Goal: Information Seeking & Learning: Check status

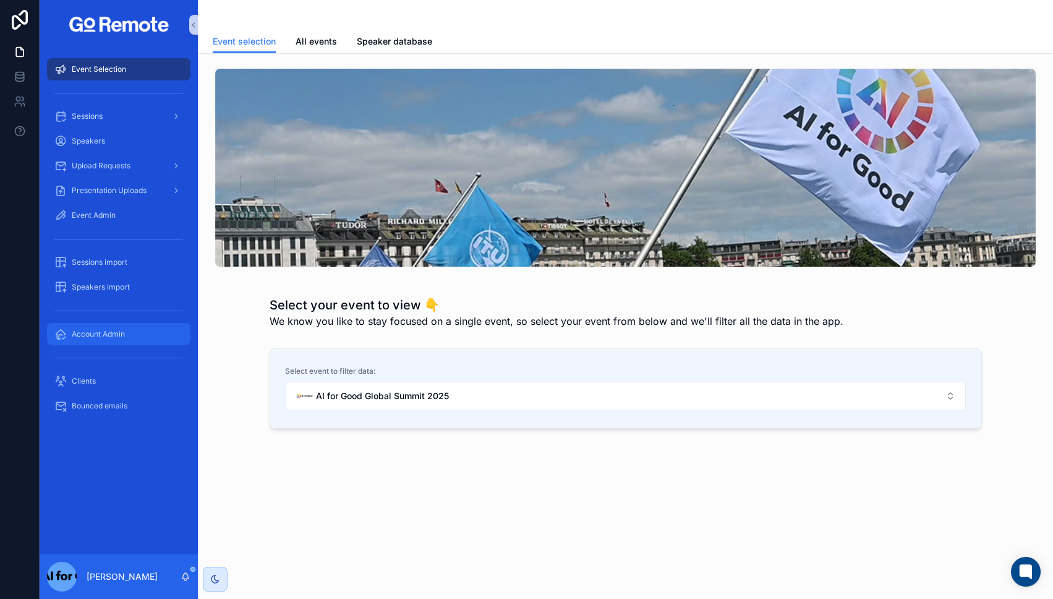
click at [78, 335] on span "Account Admin" at bounding box center [98, 334] width 53 height 10
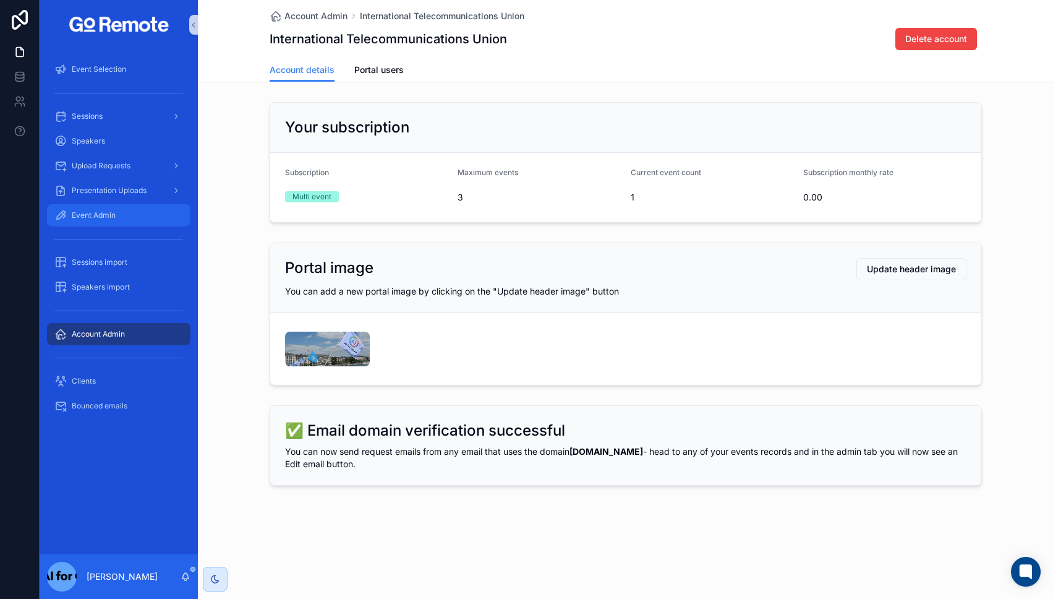
click at [108, 223] on div "Event Admin" at bounding box center [118, 215] width 129 height 20
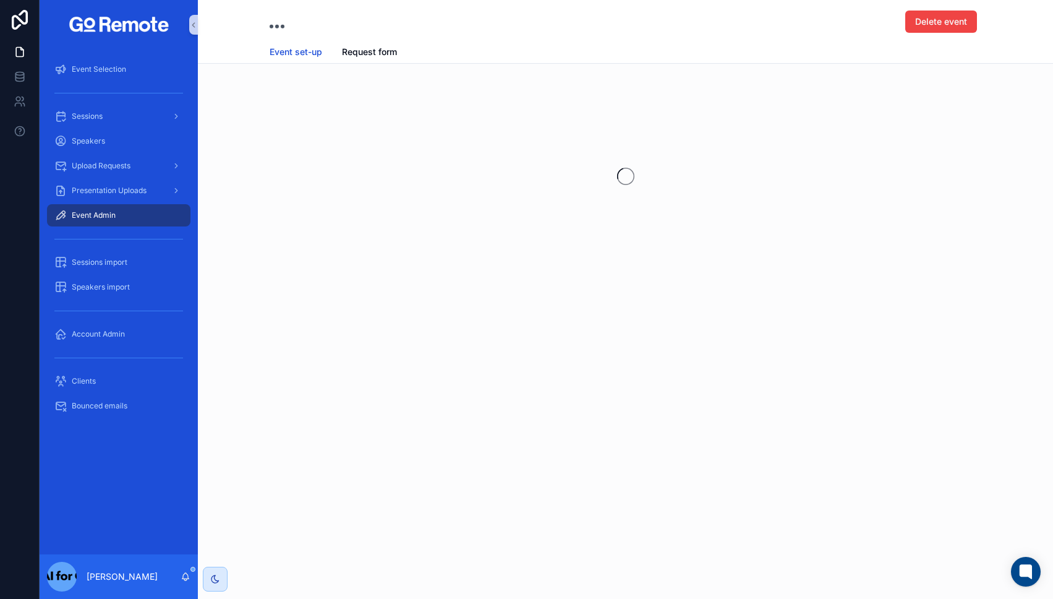
click at [295, 51] on span "Event set-up" at bounding box center [296, 52] width 53 height 12
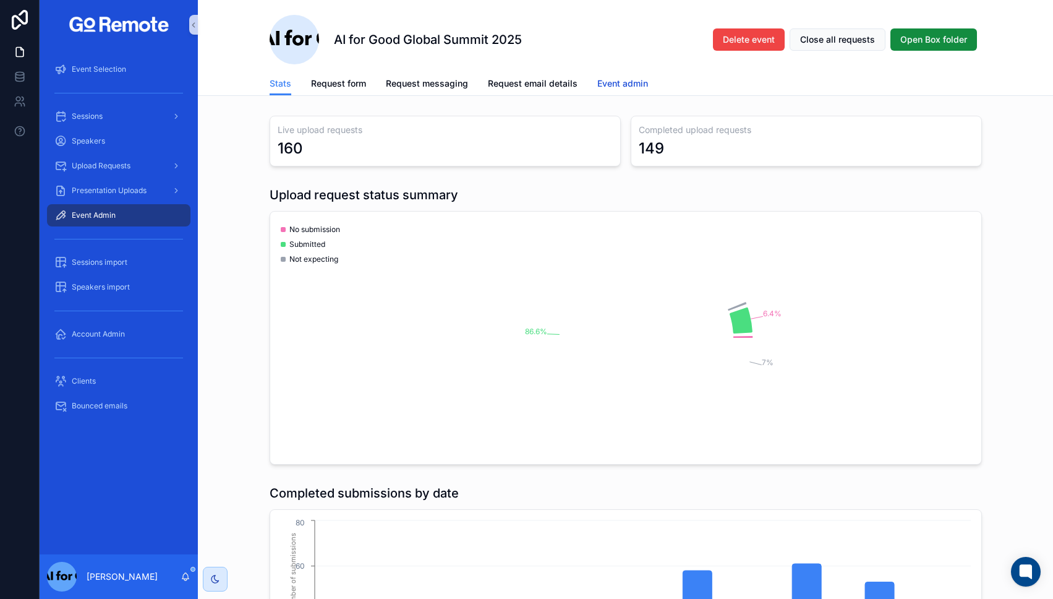
click at [611, 86] on span "Event admin" at bounding box center [622, 83] width 51 height 12
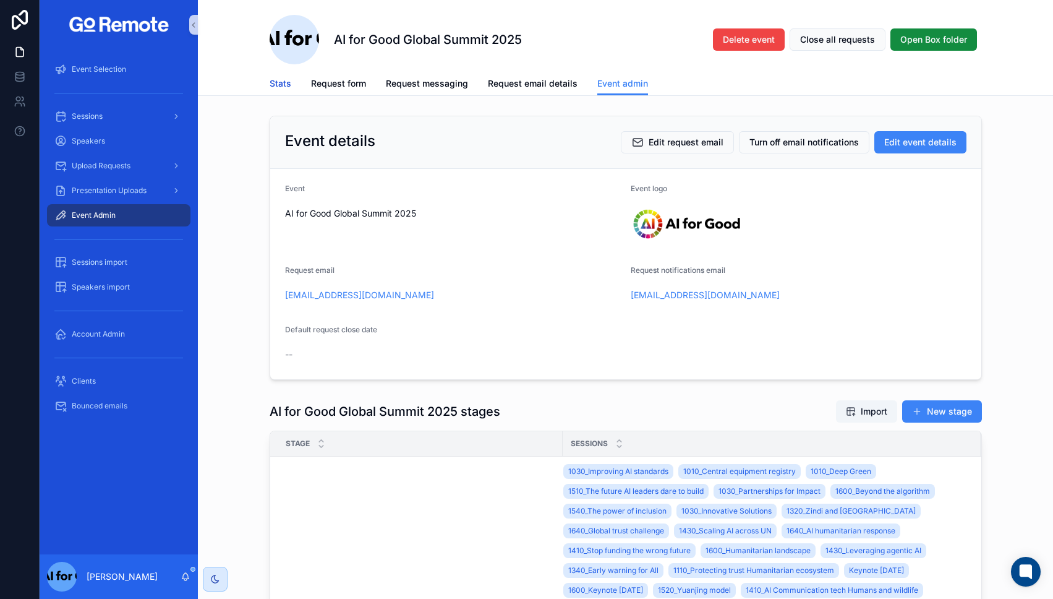
click at [281, 82] on span "Stats" at bounding box center [281, 83] width 22 height 12
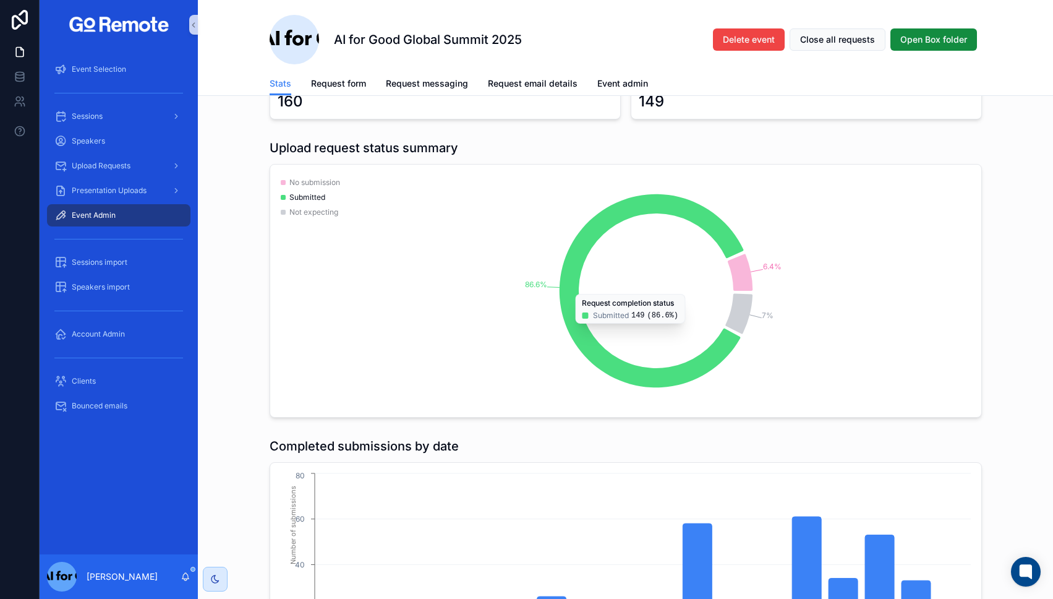
scroll to position [39, 0]
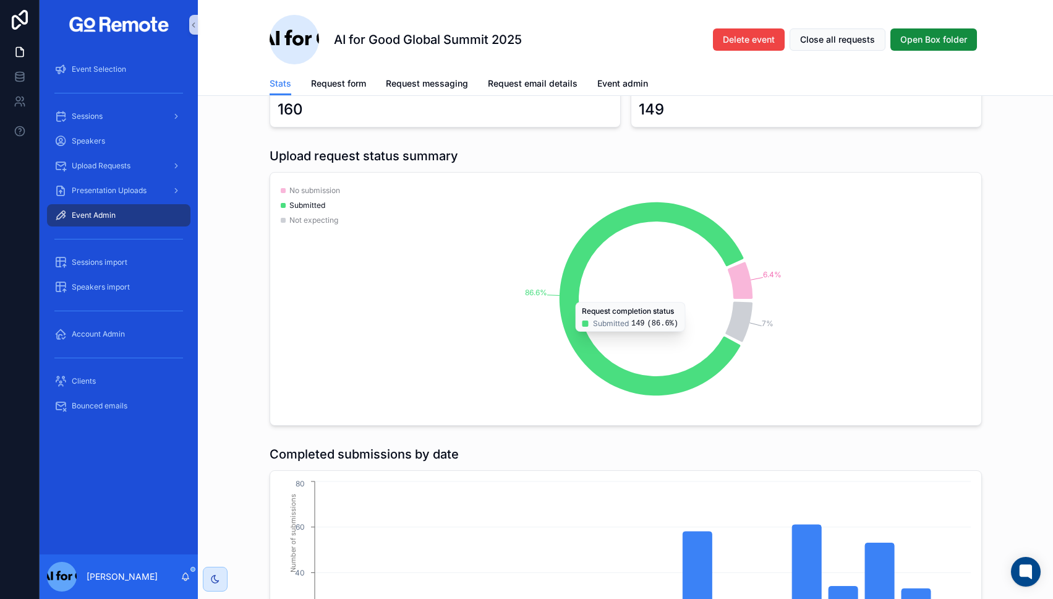
click at [312, 158] on h1 "Upload request status summary" at bounding box center [364, 155] width 189 height 17
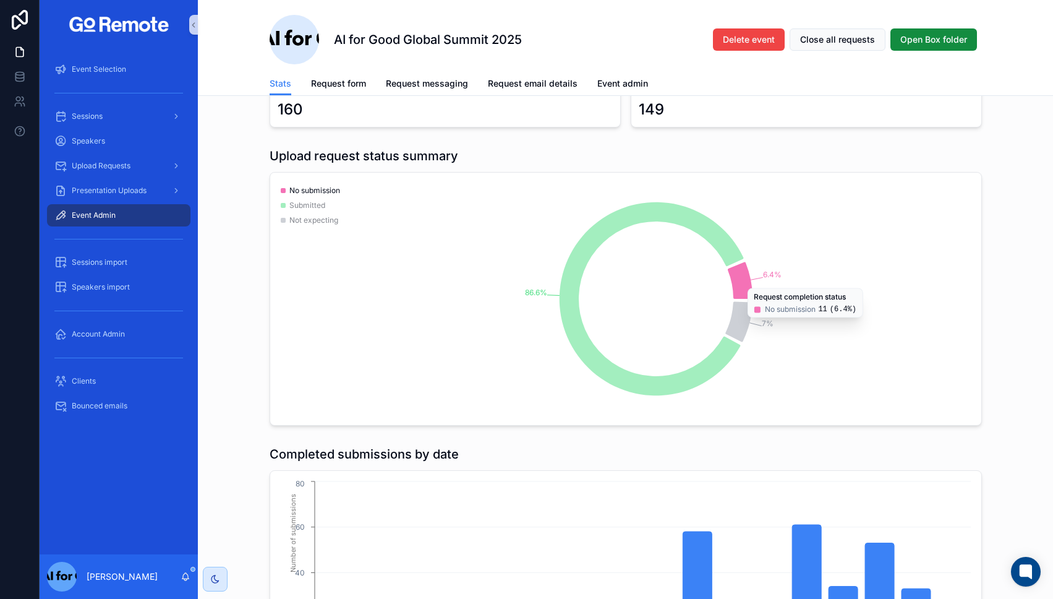
click at [743, 281] on icon "chart" at bounding box center [739, 280] width 25 height 37
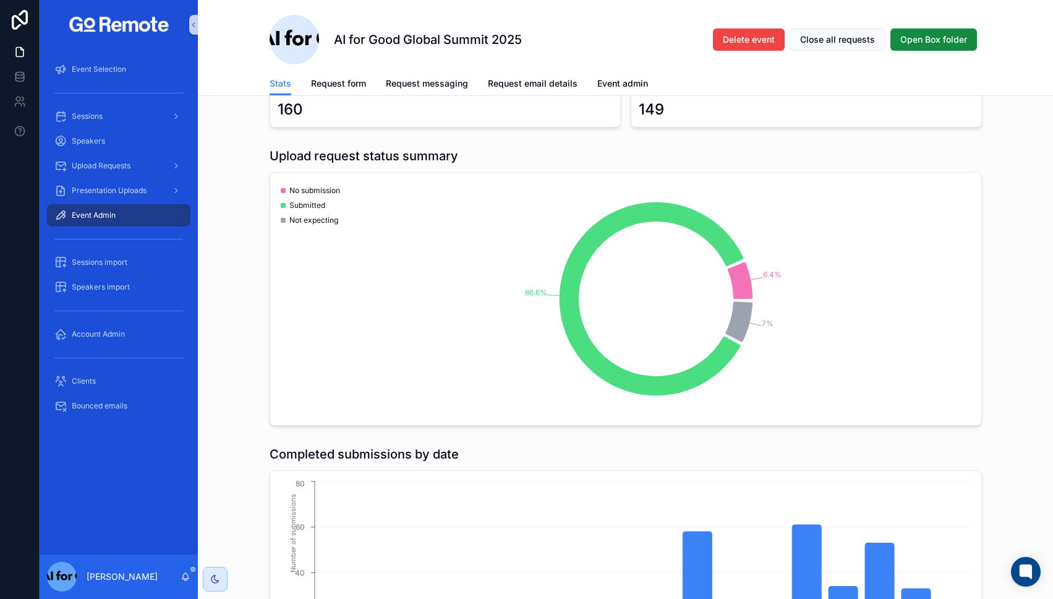
click at [341, 447] on h1 "Completed submissions by date" at bounding box center [364, 453] width 189 height 17
copy h1 "Completed submissions by date"
click at [374, 453] on h1 "Completed submissions by date" at bounding box center [364, 453] width 189 height 17
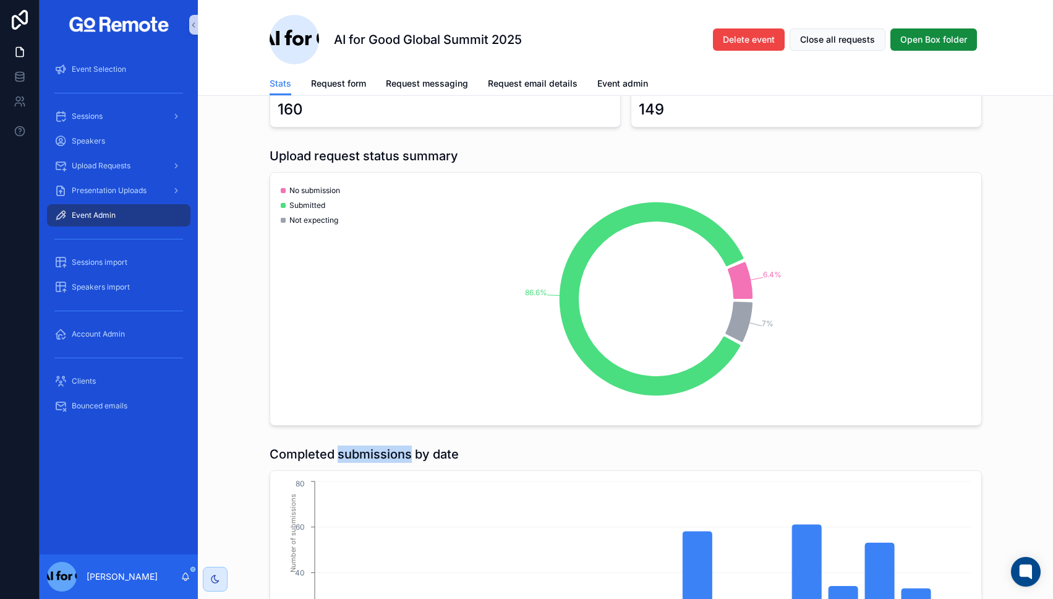
click at [374, 453] on h1 "Completed submissions by date" at bounding box center [364, 453] width 189 height 17
copy h1 "submissions"
click at [374, 453] on h1 "Completed submissions by date" at bounding box center [364, 453] width 189 height 17
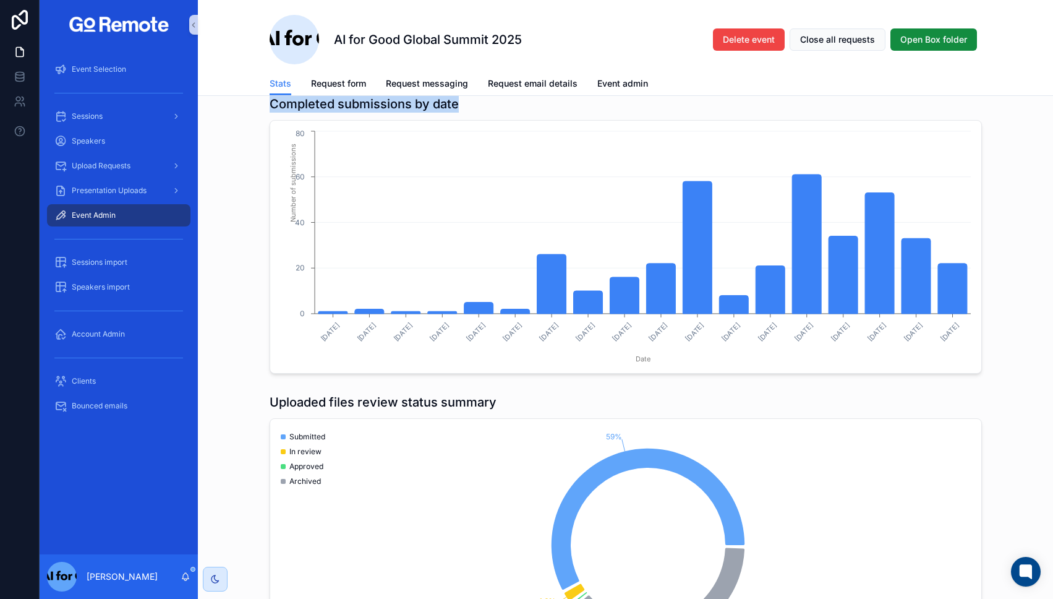
scroll to position [429, 0]
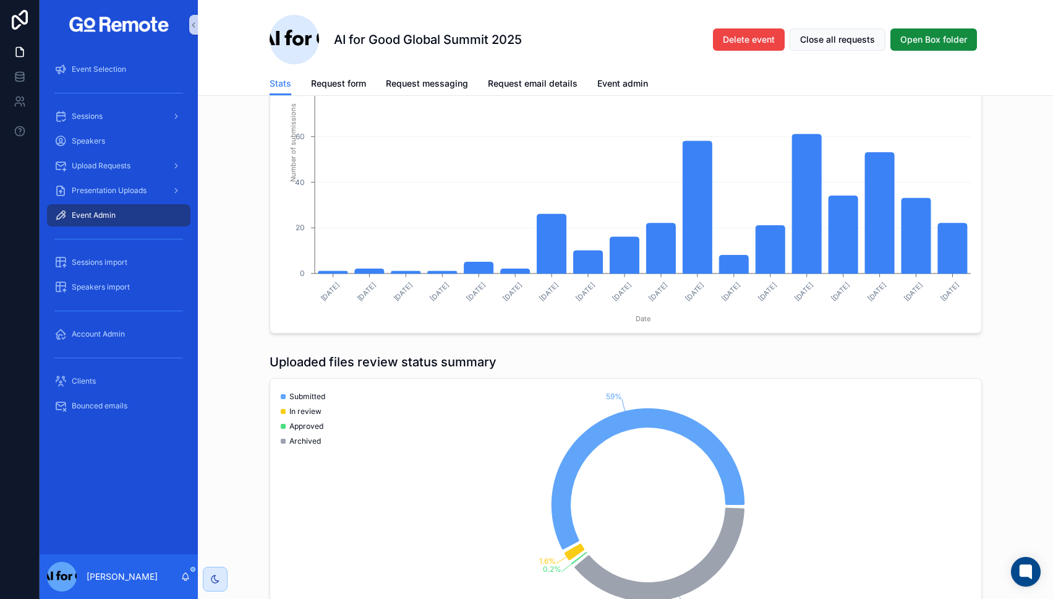
click at [350, 361] on h1 "Uploaded files review status summary" at bounding box center [383, 361] width 227 height 17
click at [354, 361] on h1 "Uploaded files review status summary" at bounding box center [383, 361] width 227 height 17
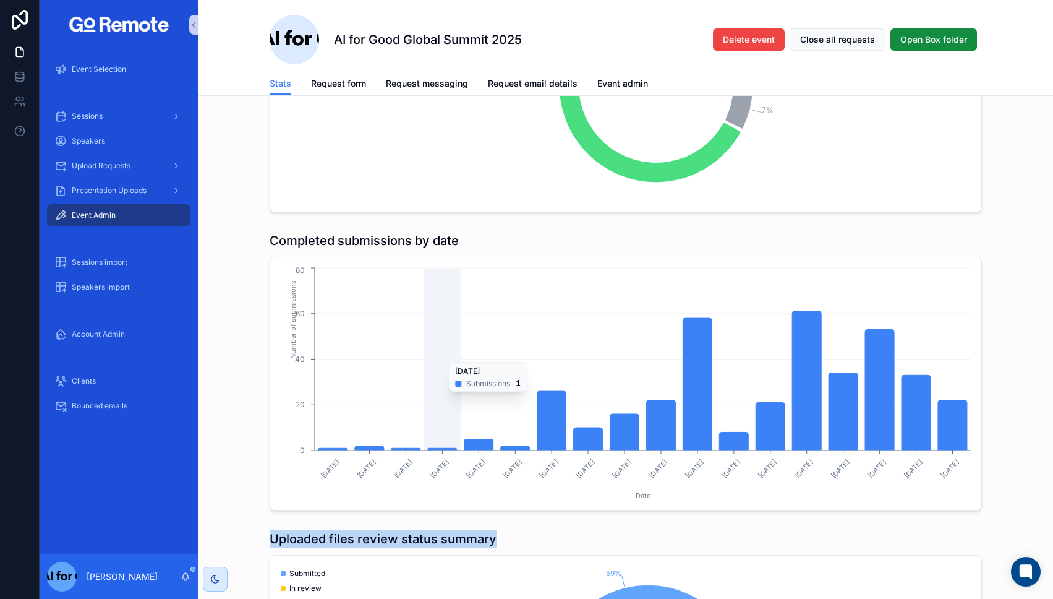
scroll to position [107, 0]
